Goal: Navigation & Orientation: Find specific page/section

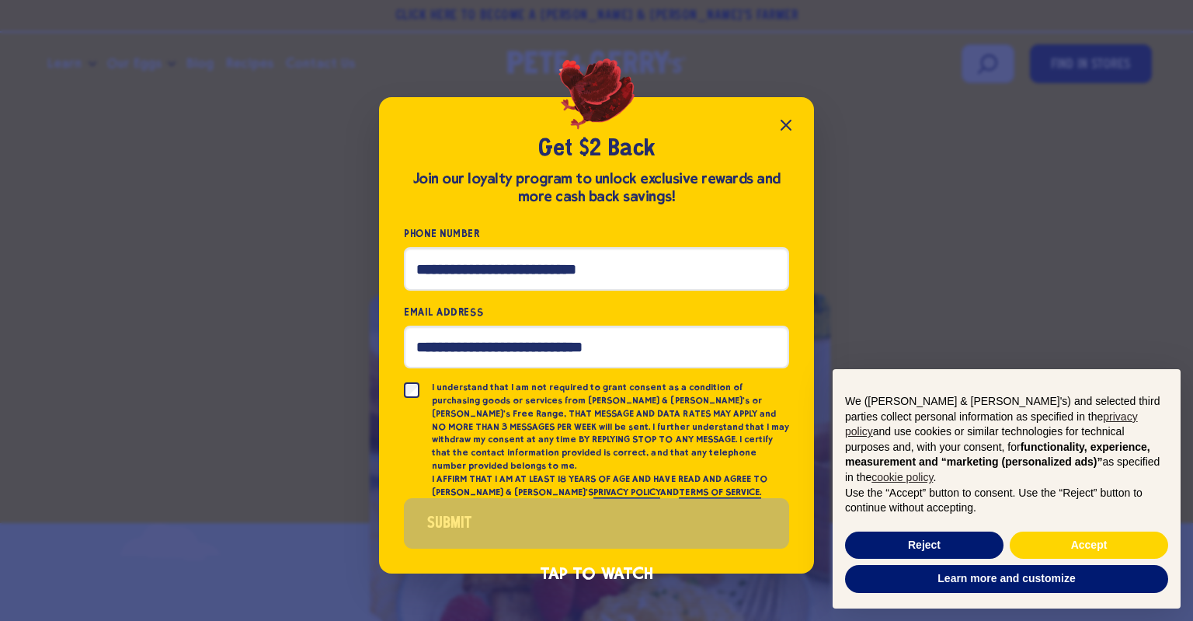
click at [788, 130] on icon "Close popup" at bounding box center [785, 124] width 9 height 9
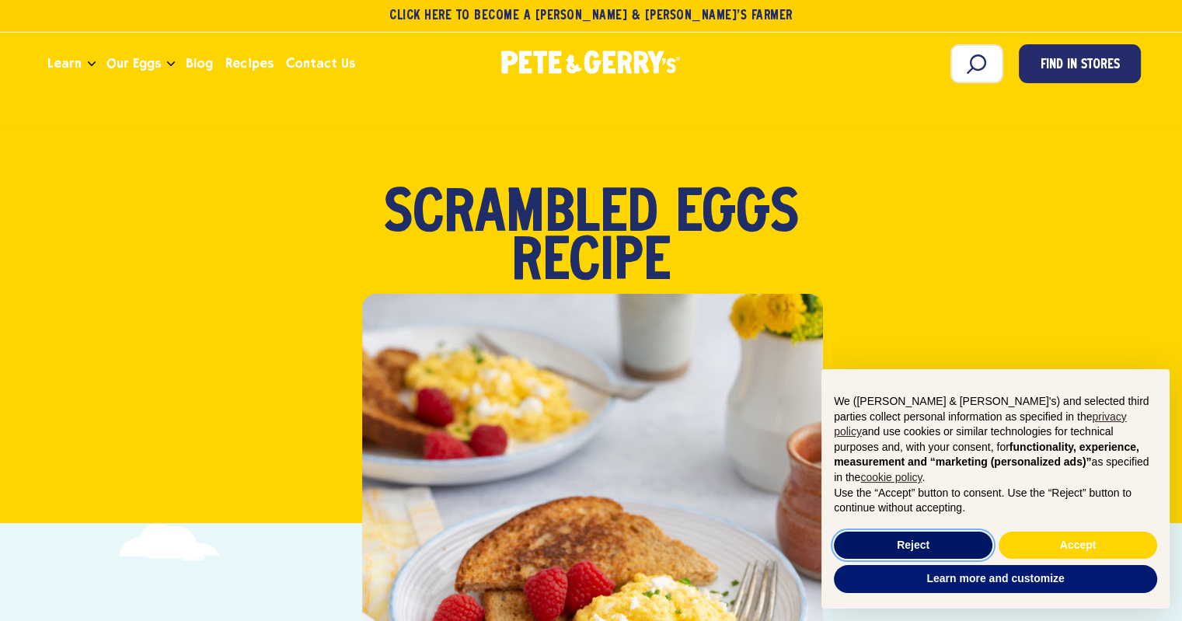
click at [962, 542] on button "Reject" at bounding box center [913, 545] width 158 height 28
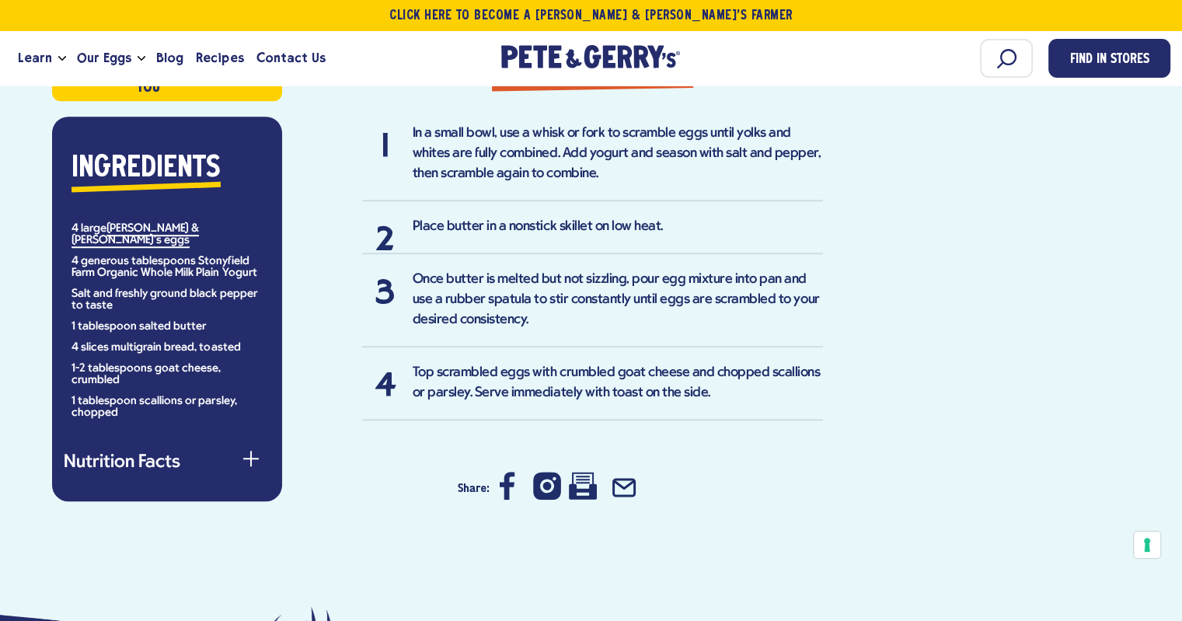
scroll to position [1088, 0]
